Goal: Find specific page/section: Find specific page/section

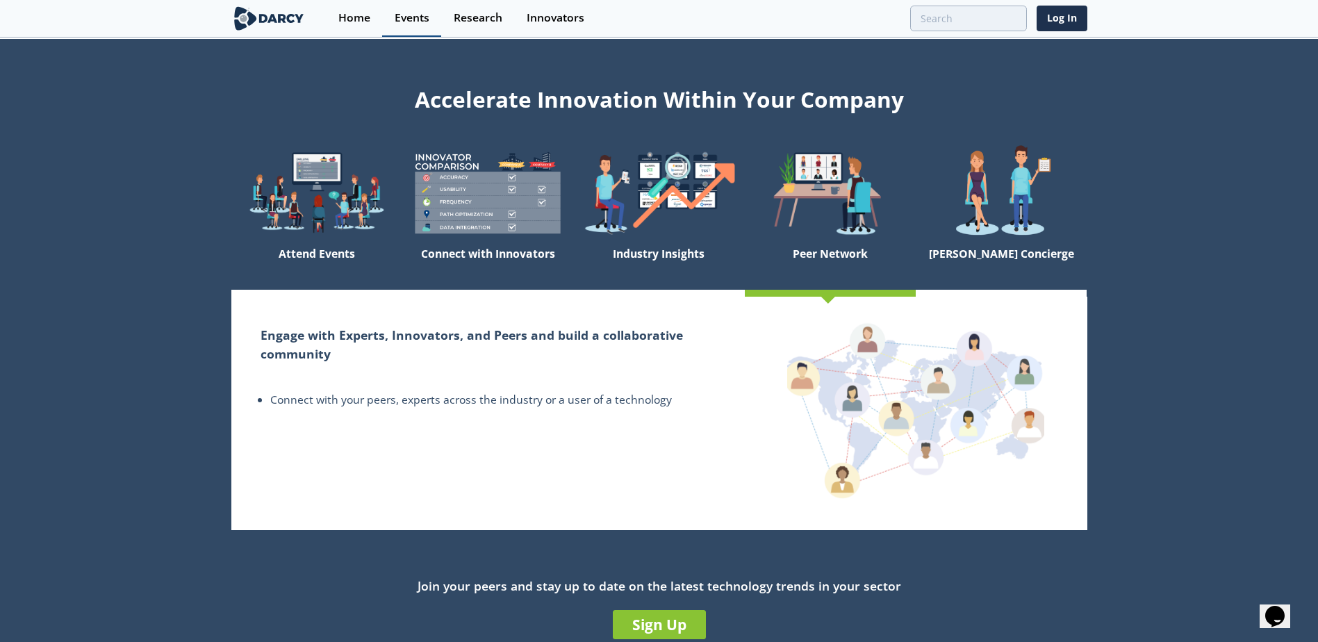
click at [411, 15] on div "Events" at bounding box center [412, 18] width 35 height 11
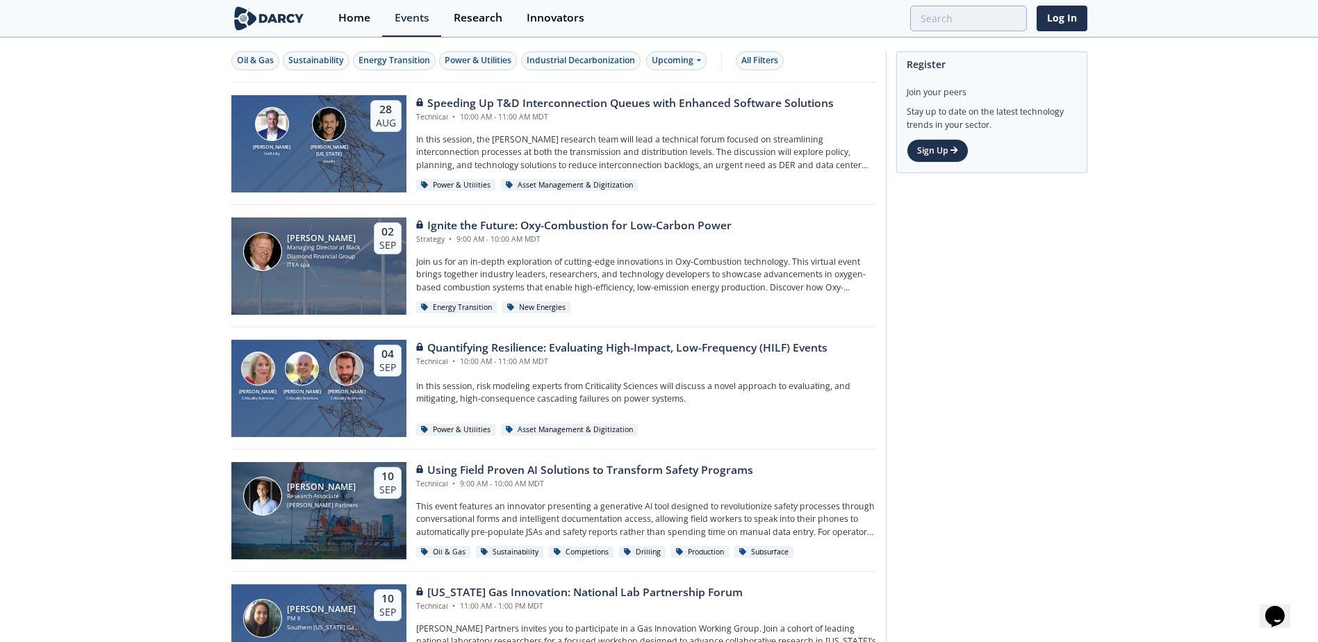
click at [229, 8] on section "Home Events Research Innovators Log In" at bounding box center [659, 19] width 1318 height 38
click at [263, 13] on img at bounding box center [269, 18] width 76 height 24
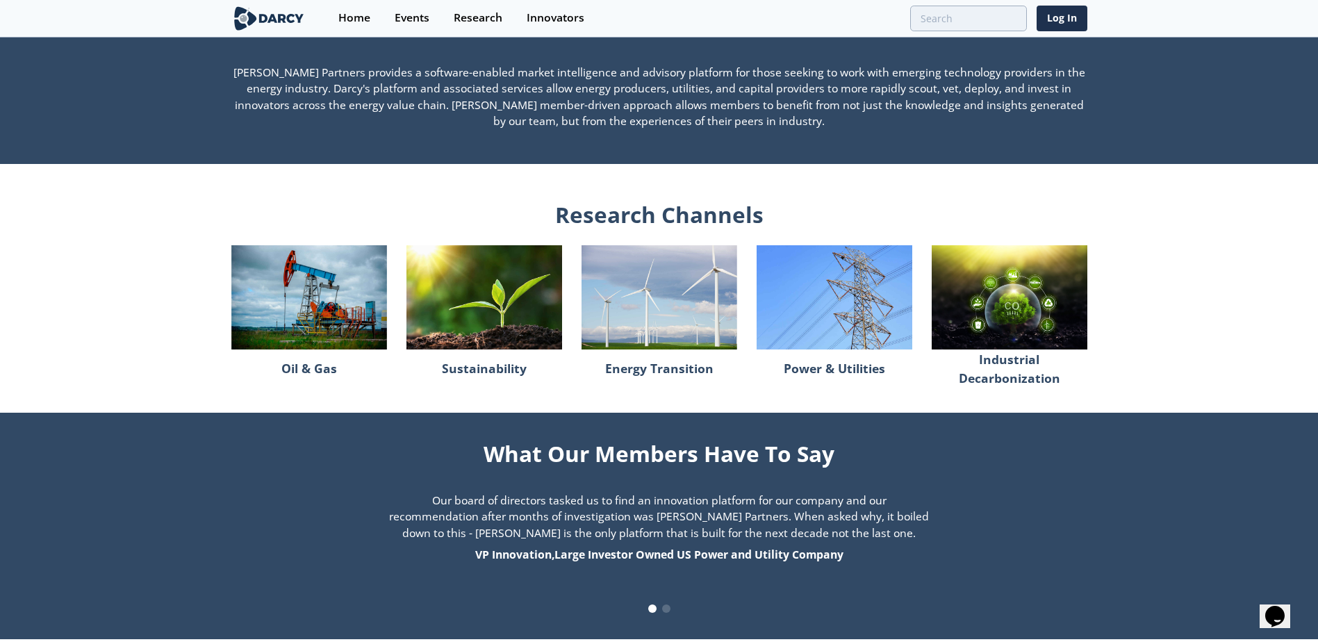
scroll to position [1042, 0]
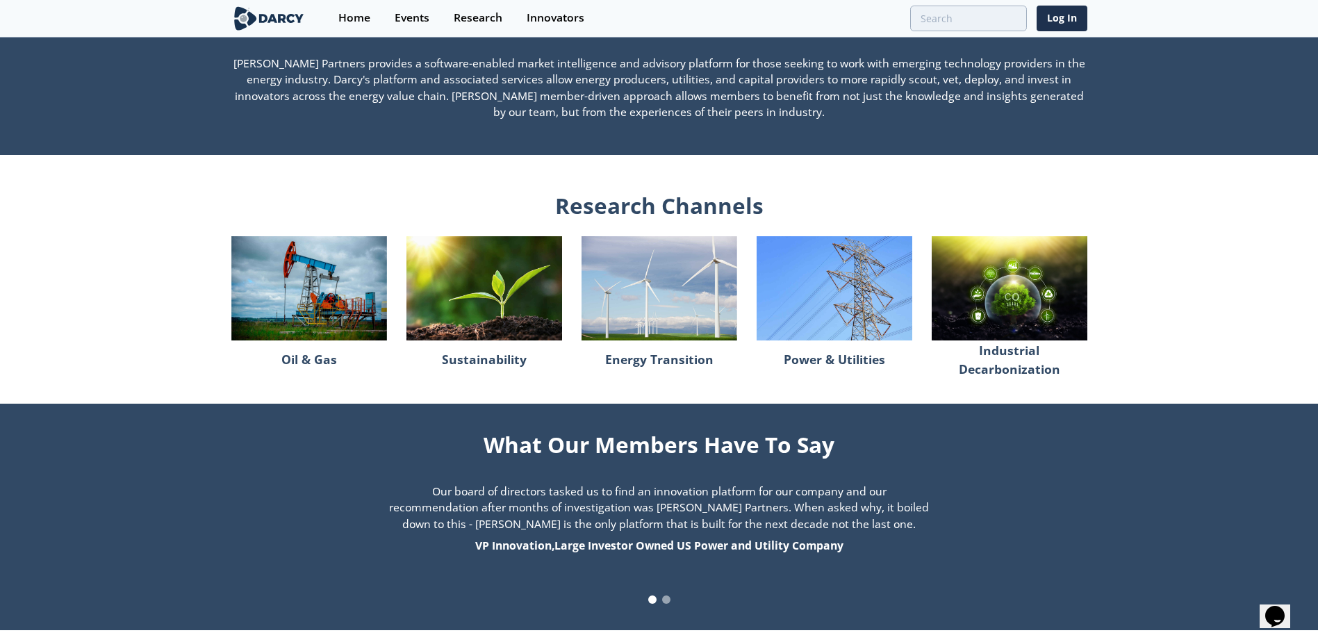
click at [664, 595] on span at bounding box center [666, 599] width 8 height 8
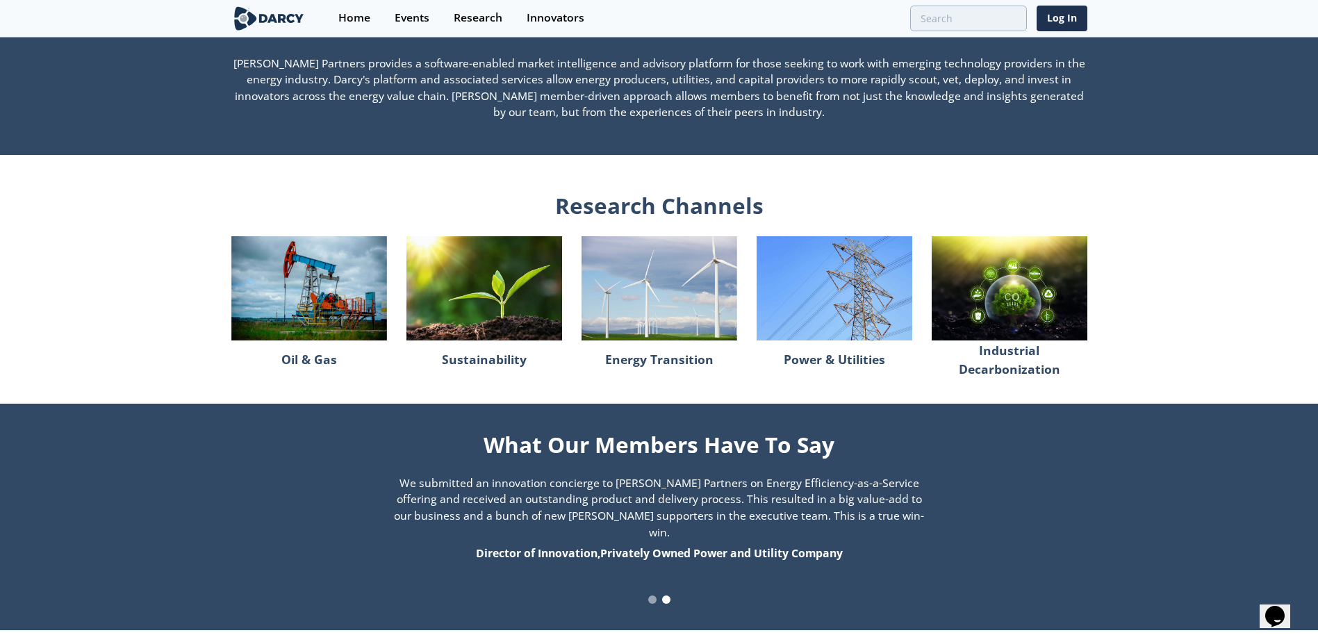
click at [652, 595] on span at bounding box center [652, 599] width 8 height 8
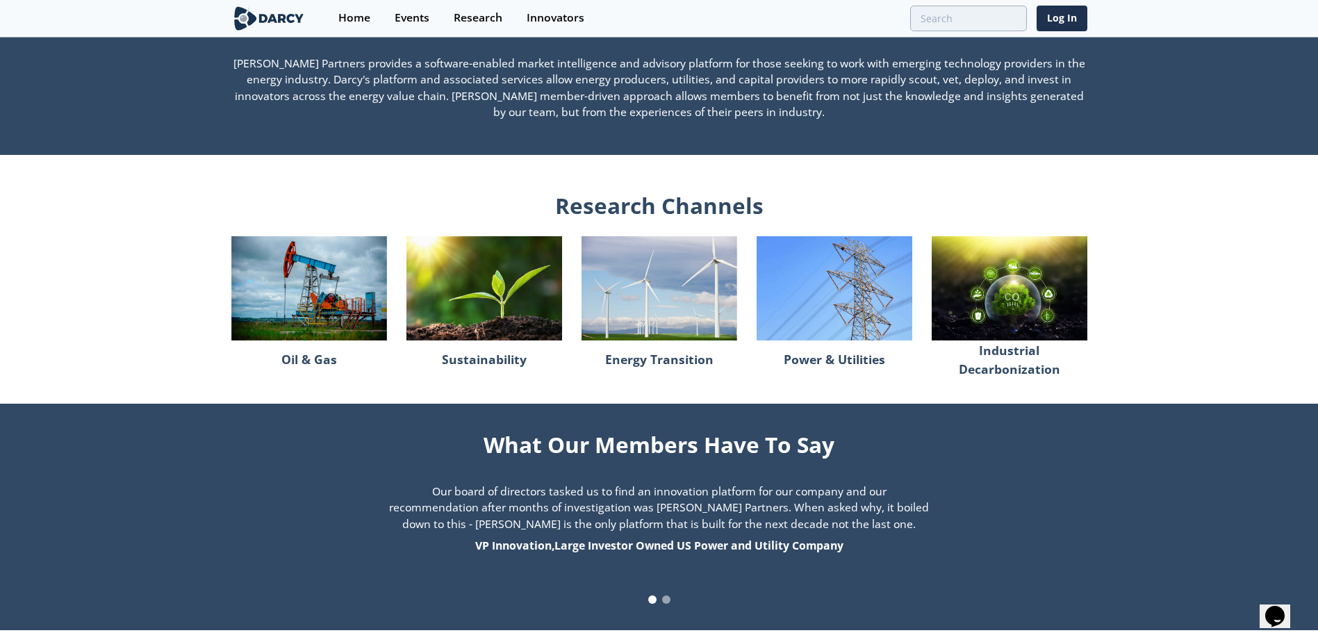
click at [668, 595] on span at bounding box center [666, 599] width 8 height 8
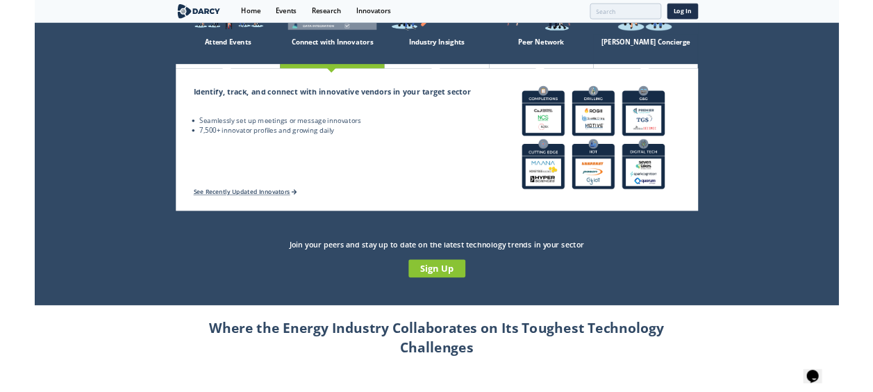
scroll to position [0, 0]
